Goal: Task Accomplishment & Management: Manage account settings

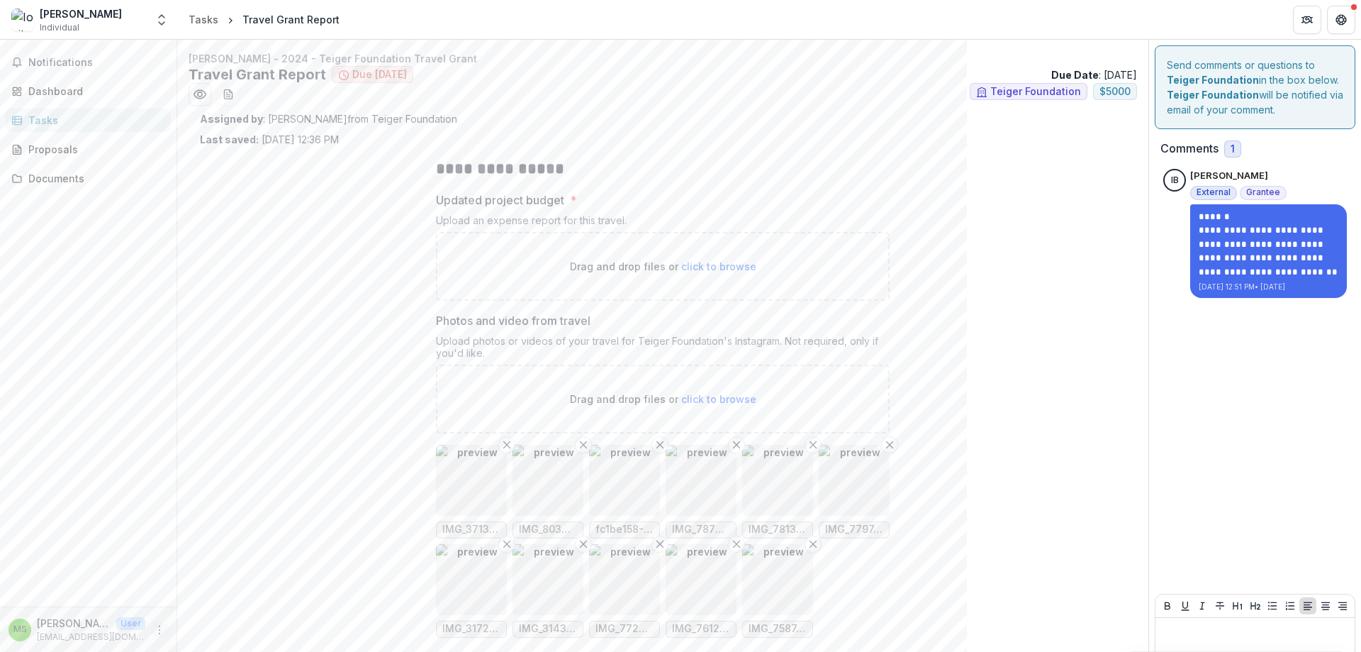
click at [160, 628] on icon "More" at bounding box center [159, 629] width 11 height 11
click at [302, 288] on div "**********" at bounding box center [663, 420] width 926 height 547
click at [56, 114] on div "Tasks" at bounding box center [93, 120] width 131 height 15
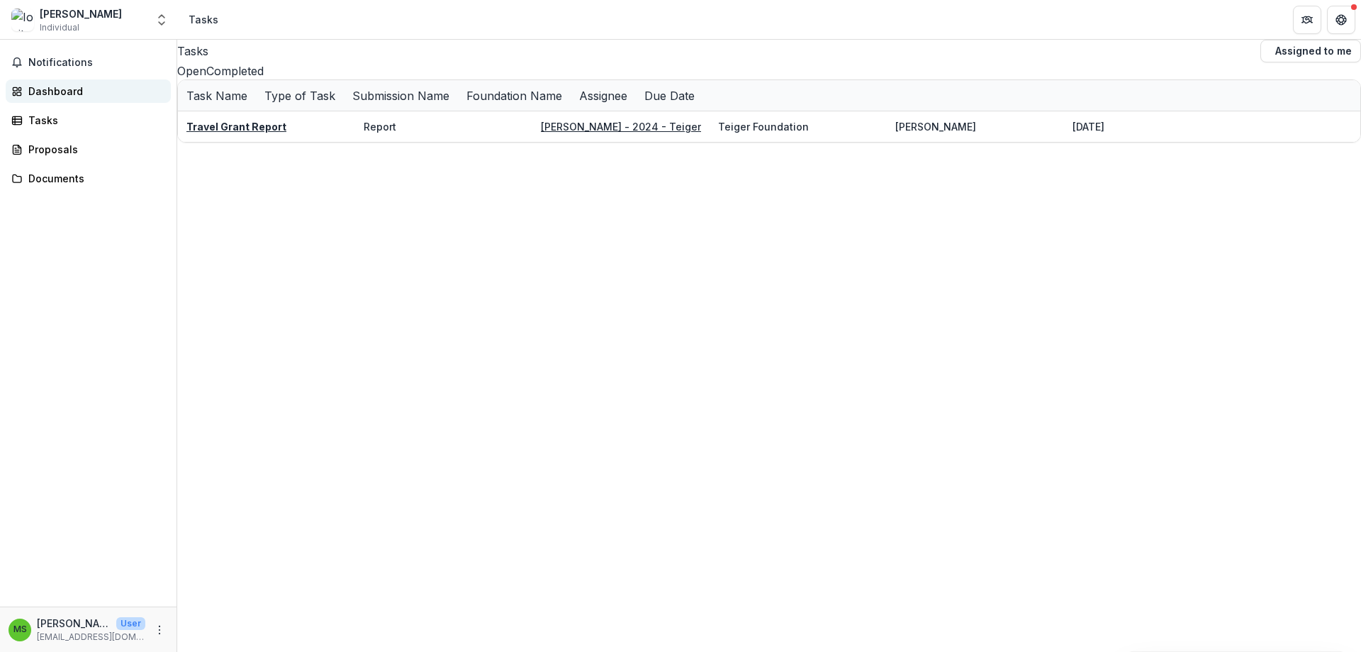
click at [43, 94] on div "Dashboard" at bounding box center [93, 91] width 131 height 15
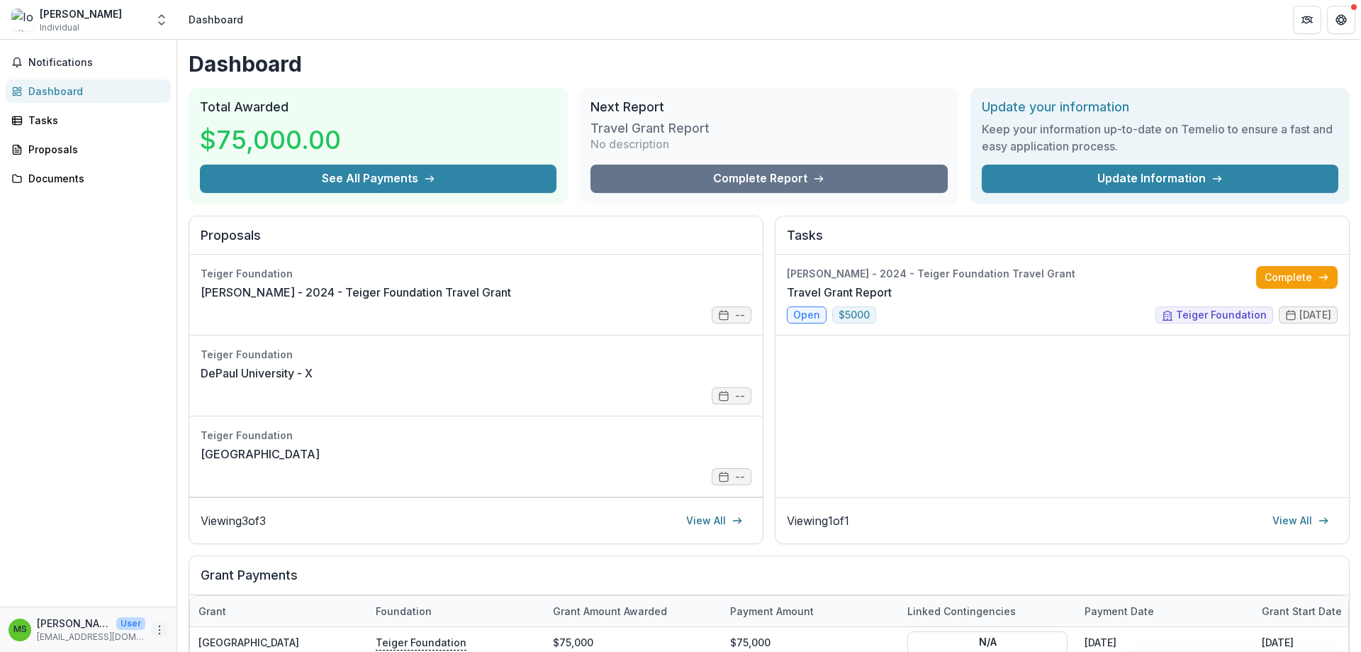
click at [164, 632] on icon "More" at bounding box center [159, 629] width 11 height 11
click at [223, 620] on button "Logout" at bounding box center [253, 622] width 152 height 23
